Goal: Task Accomplishment & Management: Manage account settings

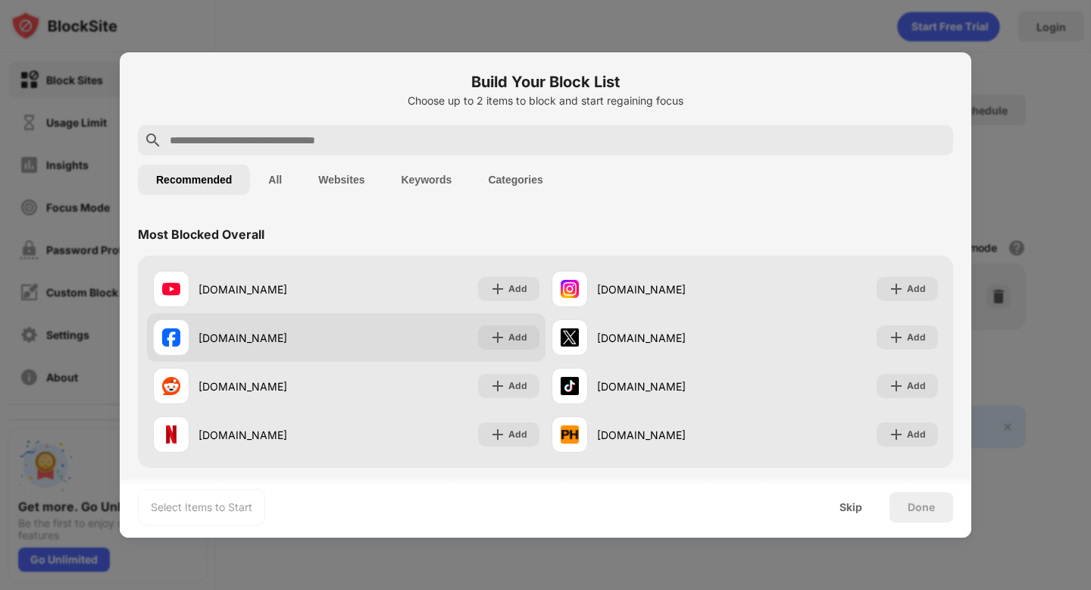
click at [343, 328] on div "facebook.com" at bounding box center [249, 337] width 193 height 36
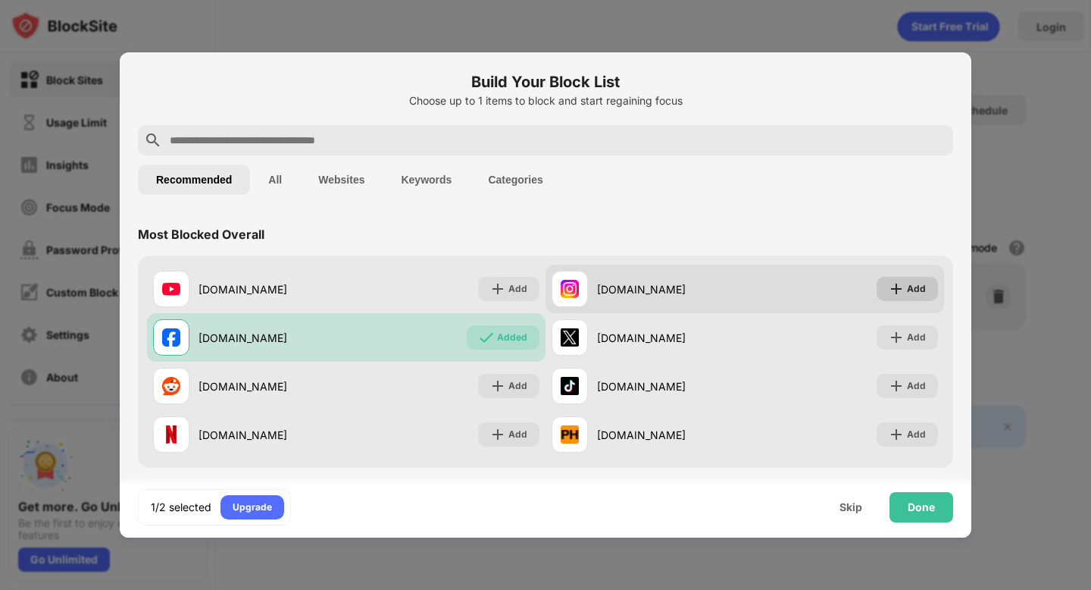
click at [932, 284] on div "Add" at bounding box center [907, 289] width 61 height 24
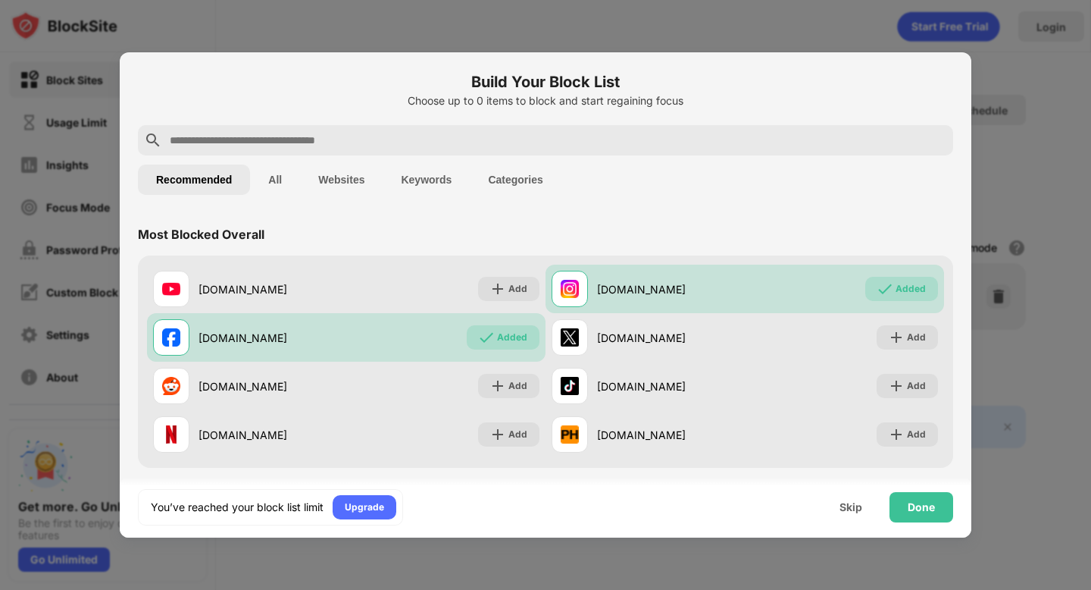
click at [293, 128] on div at bounding box center [546, 140] width 816 height 30
click at [293, 134] on input "text" at bounding box center [557, 140] width 779 height 18
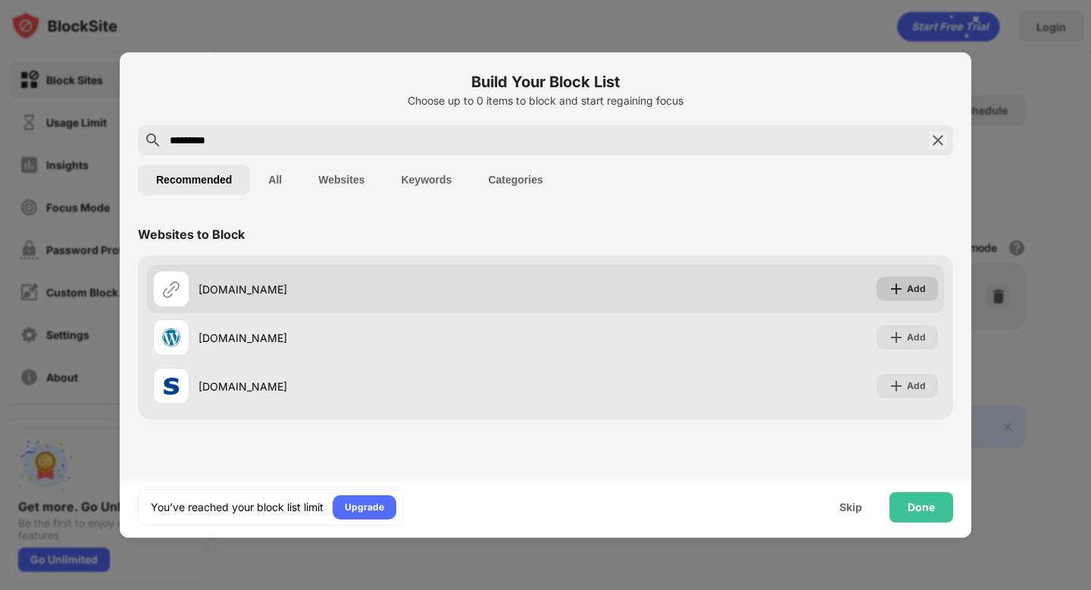
type input "*********"
click at [900, 292] on img at bounding box center [896, 288] width 15 height 15
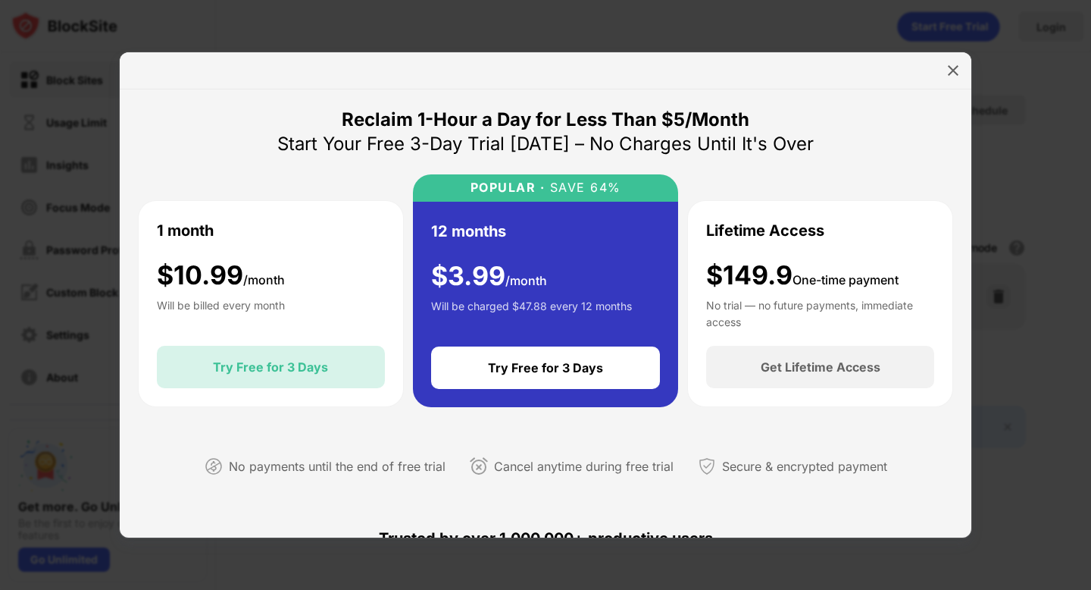
click at [295, 364] on div "Try Free for 3 Days" at bounding box center [270, 366] width 115 height 15
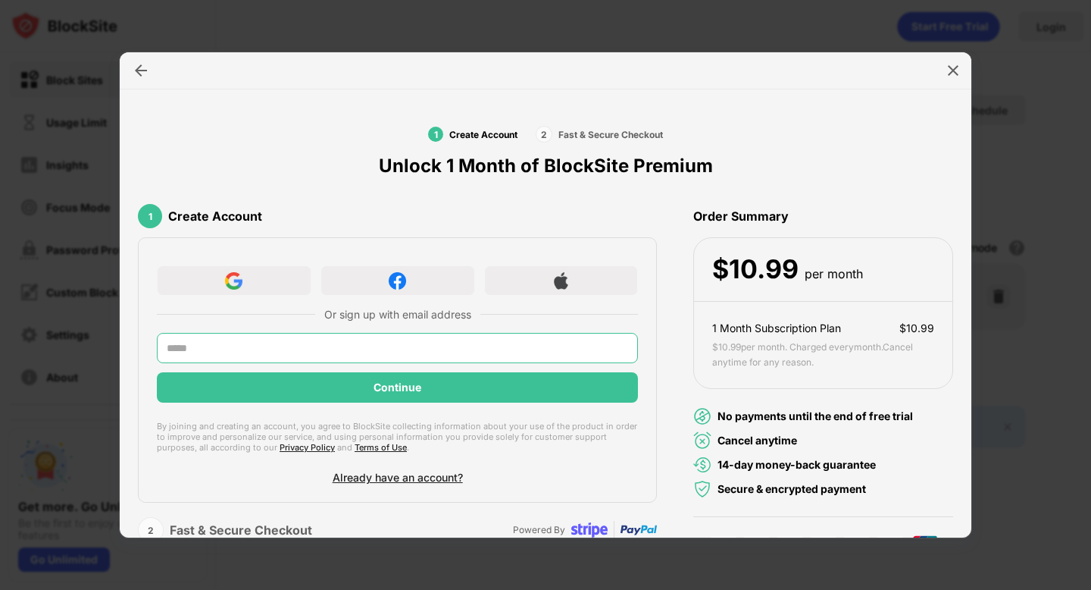
click at [270, 351] on input "text" at bounding box center [397, 348] width 481 height 30
type input "**********"
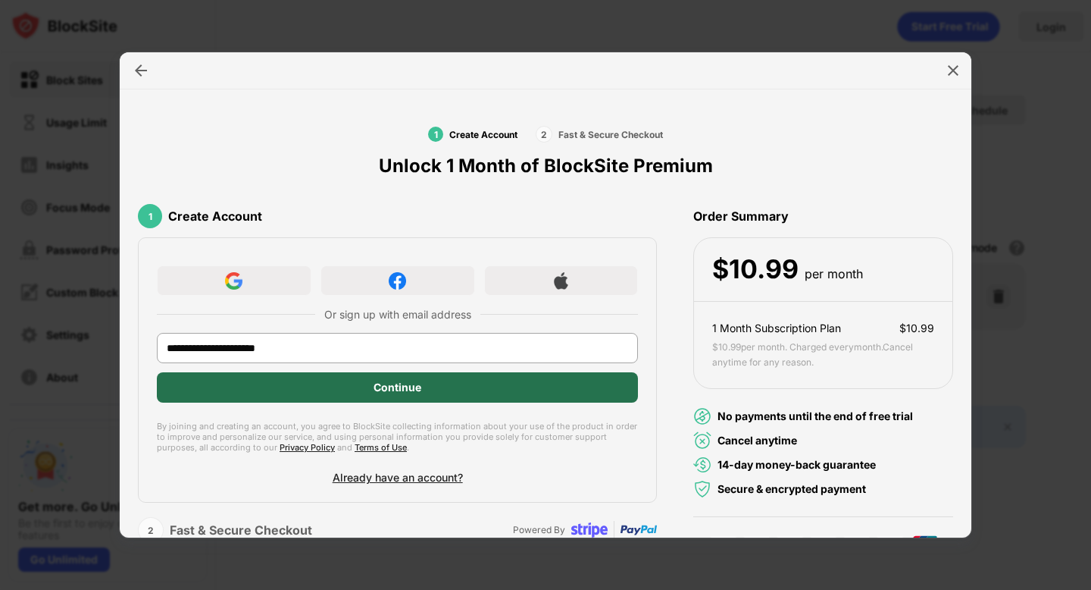
click at [308, 400] on div "Continue" at bounding box center [397, 387] width 481 height 30
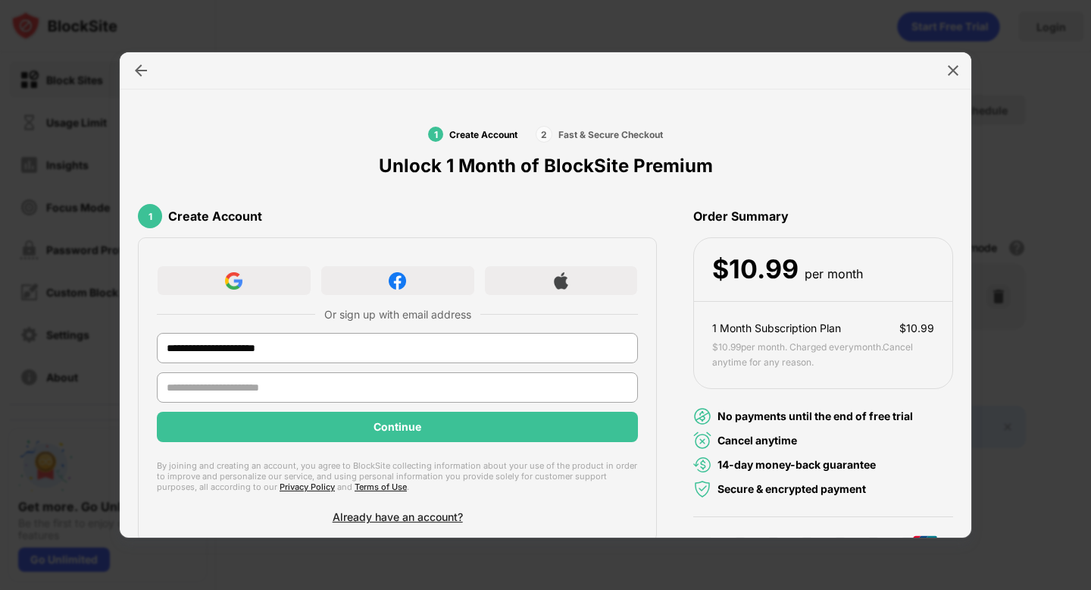
click at [308, 400] on input "text" at bounding box center [397, 387] width 481 height 30
type input "****"
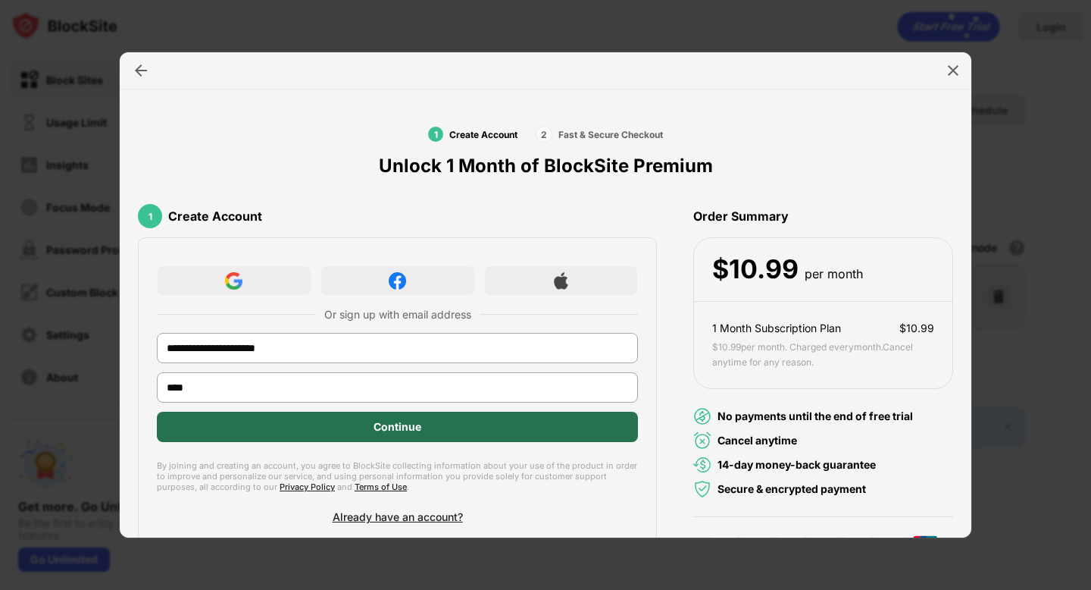
click at [326, 424] on div "Continue" at bounding box center [397, 427] width 481 height 30
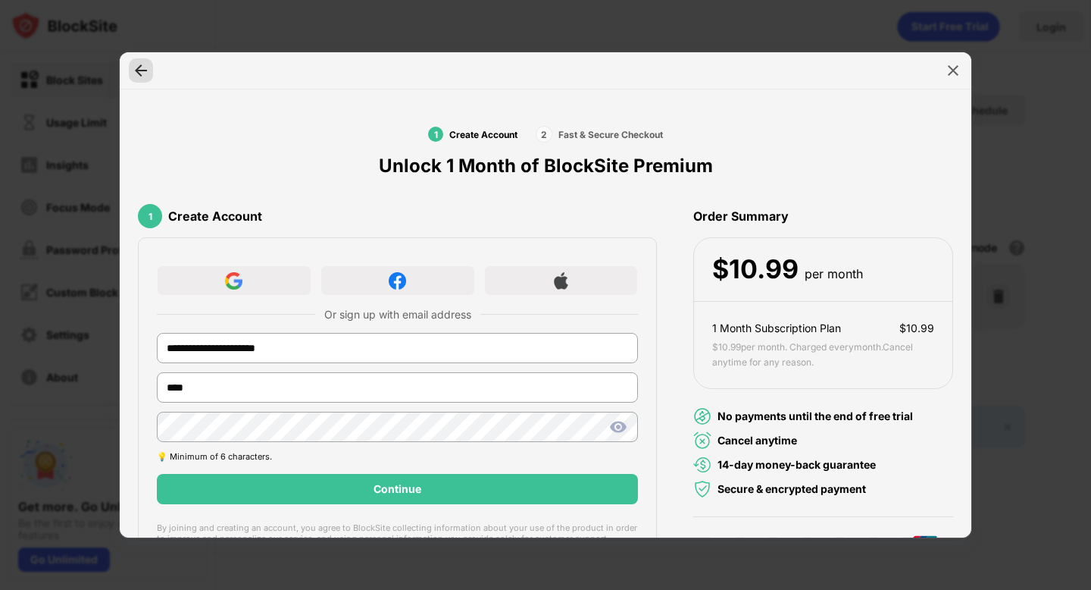
click at [139, 78] on div at bounding box center [141, 70] width 24 height 24
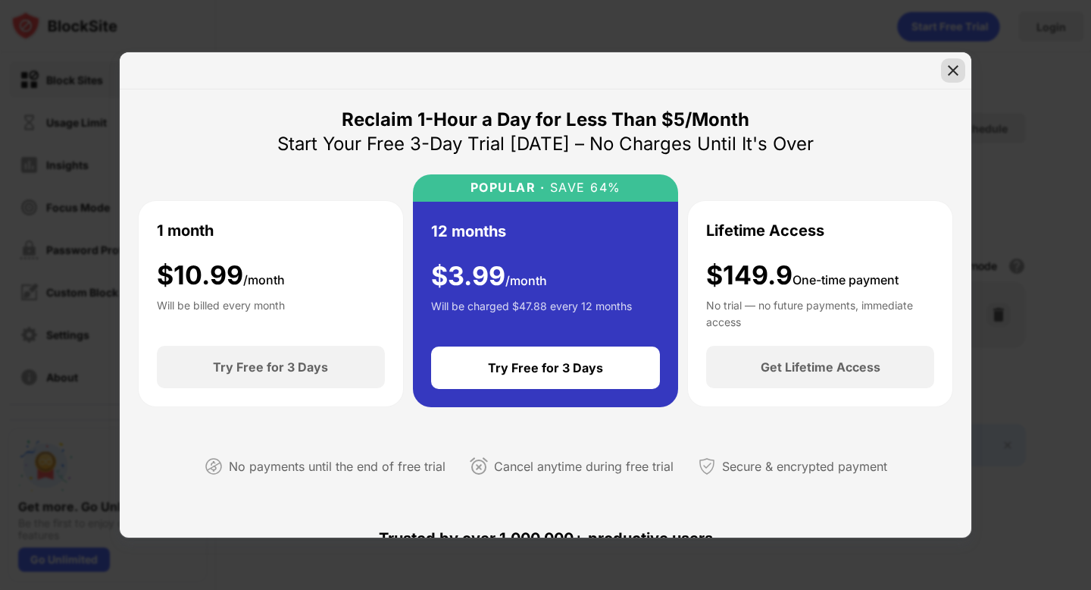
click at [950, 77] on img at bounding box center [953, 70] width 15 height 15
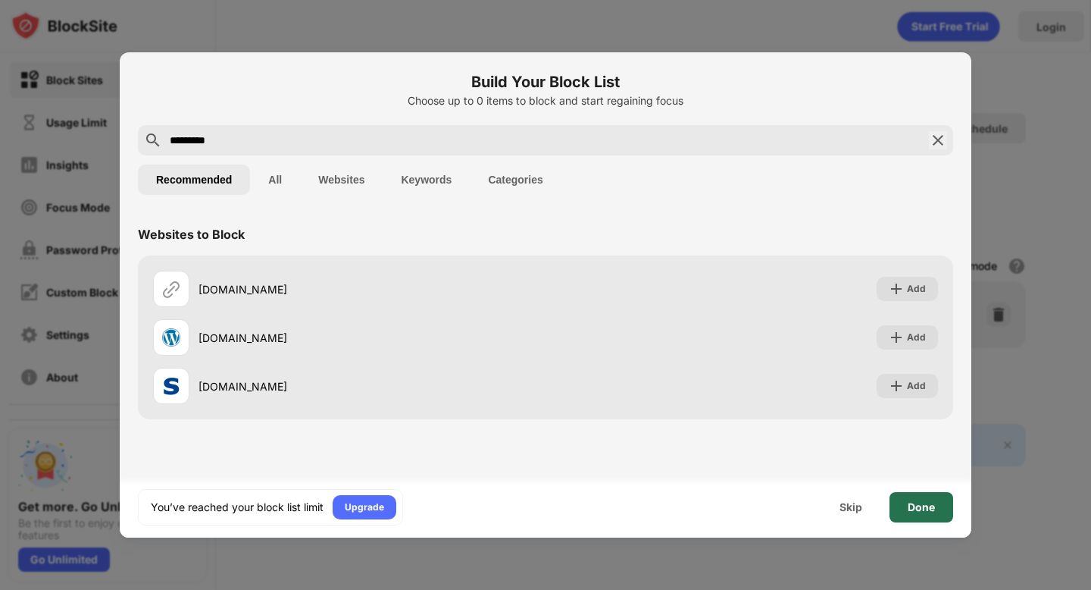
click at [903, 517] on div "Done" at bounding box center [922, 507] width 64 height 30
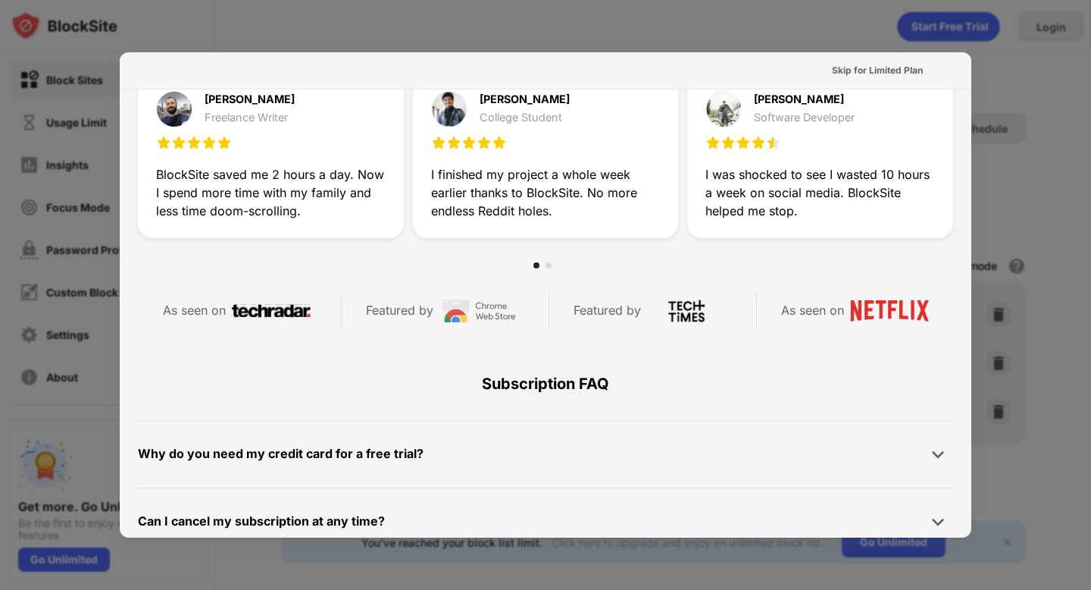
scroll to position [740, 0]
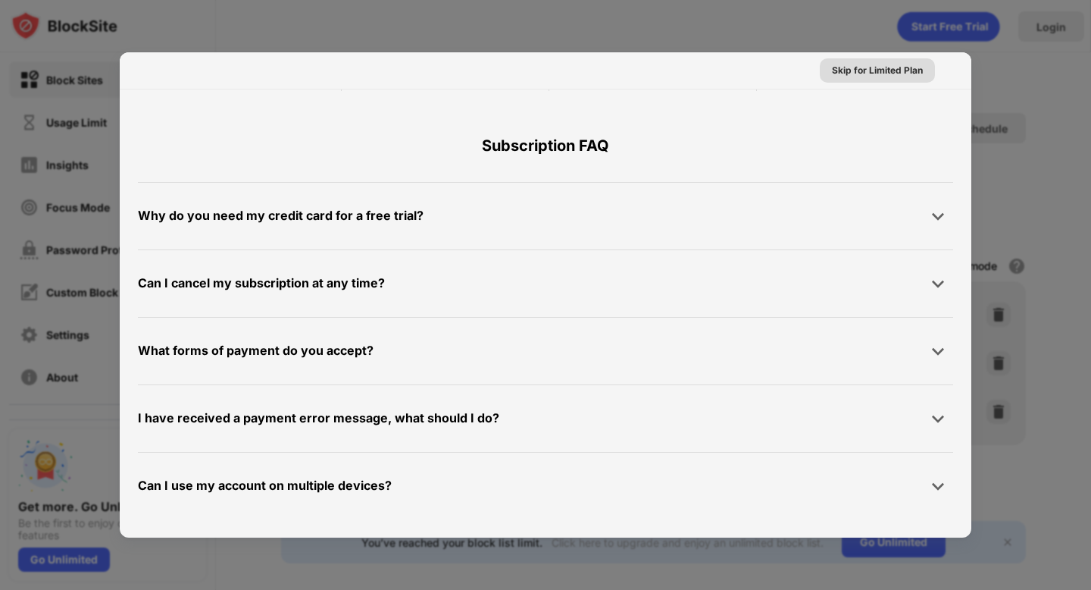
click at [858, 66] on div "Skip for Limited Plan" at bounding box center [877, 70] width 91 height 15
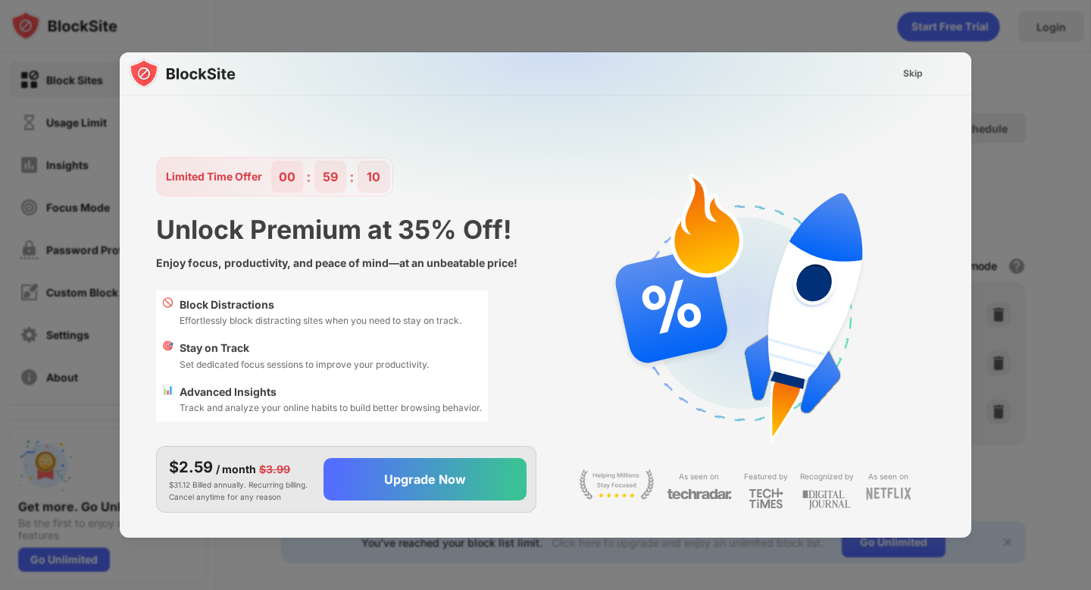
scroll to position [0, 0]
